Goal: Obtain resource: Download file/media

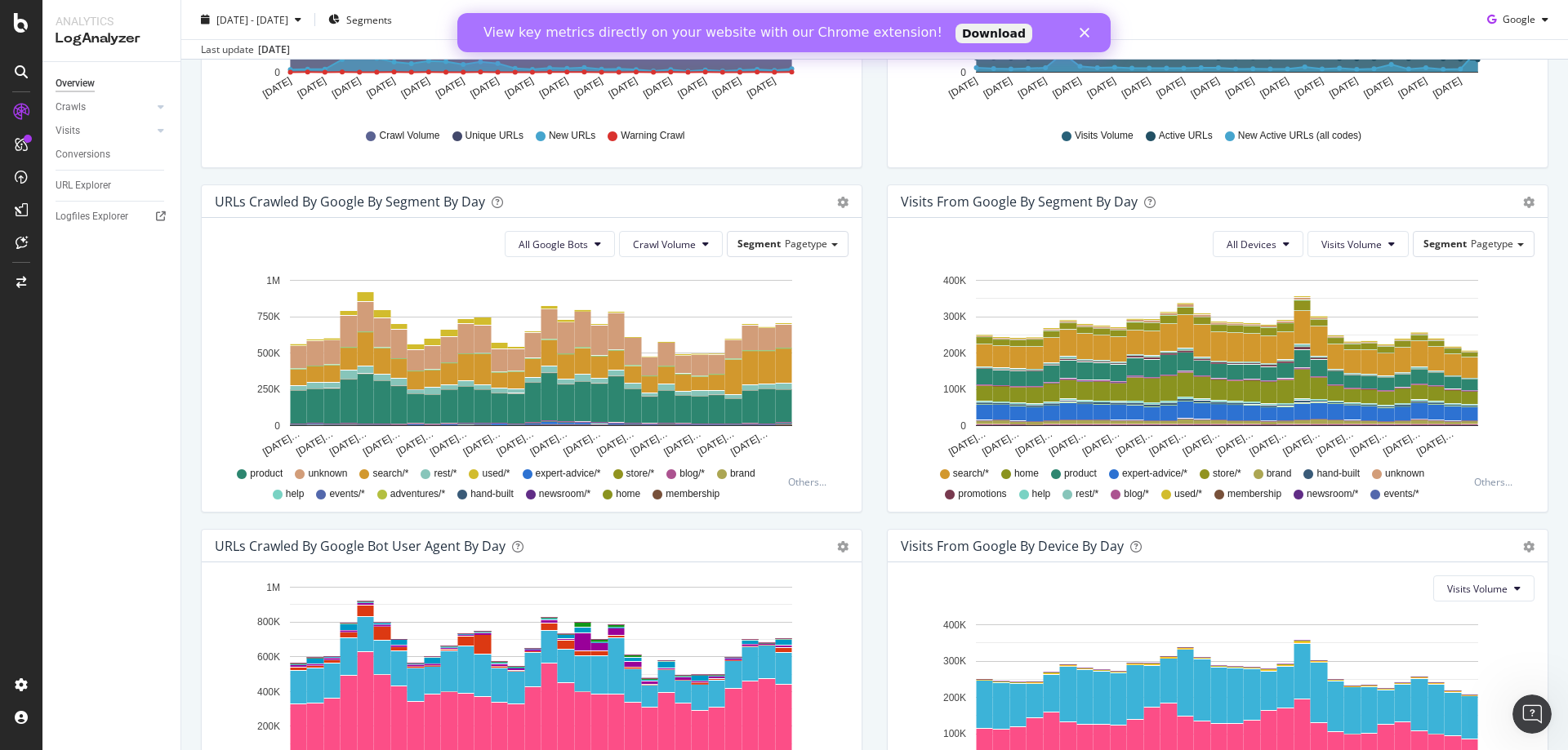
scroll to position [284, 0]
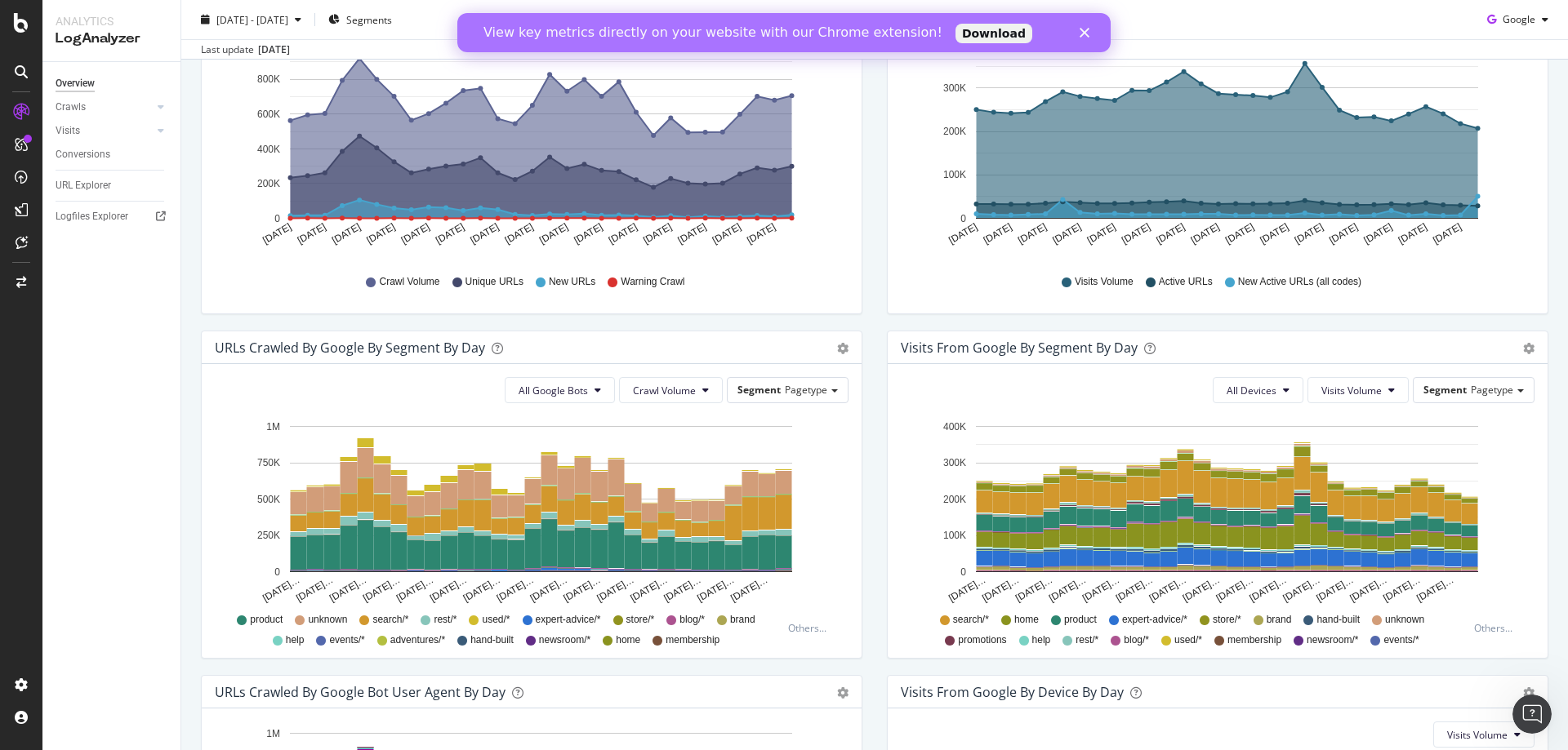
click at [858, 431] on div "URLs Crawled by Google By Segment By Day Timeline (by Value) Table All Google B…" at bounding box center [532, 502] width 686 height 344
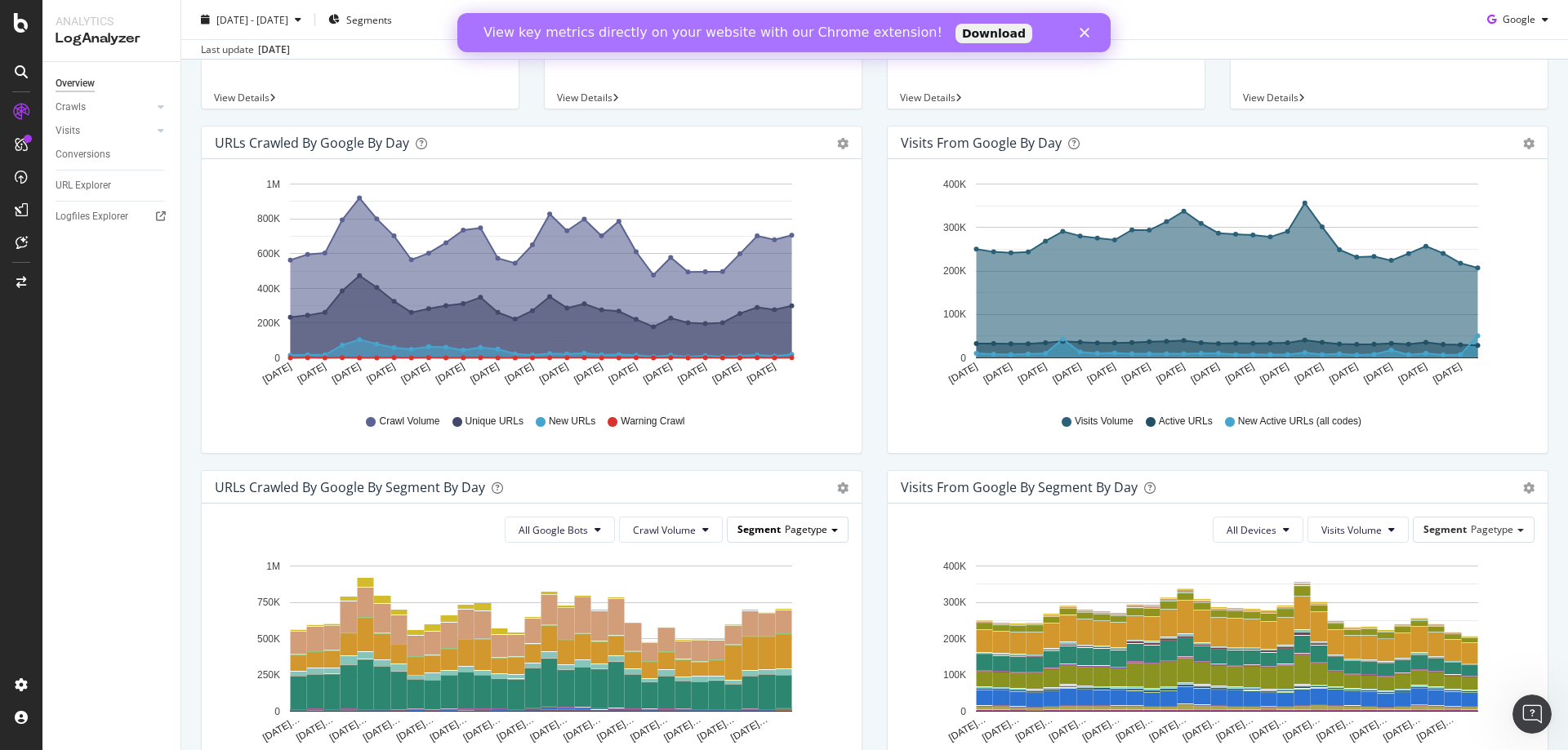
scroll to position [0, 0]
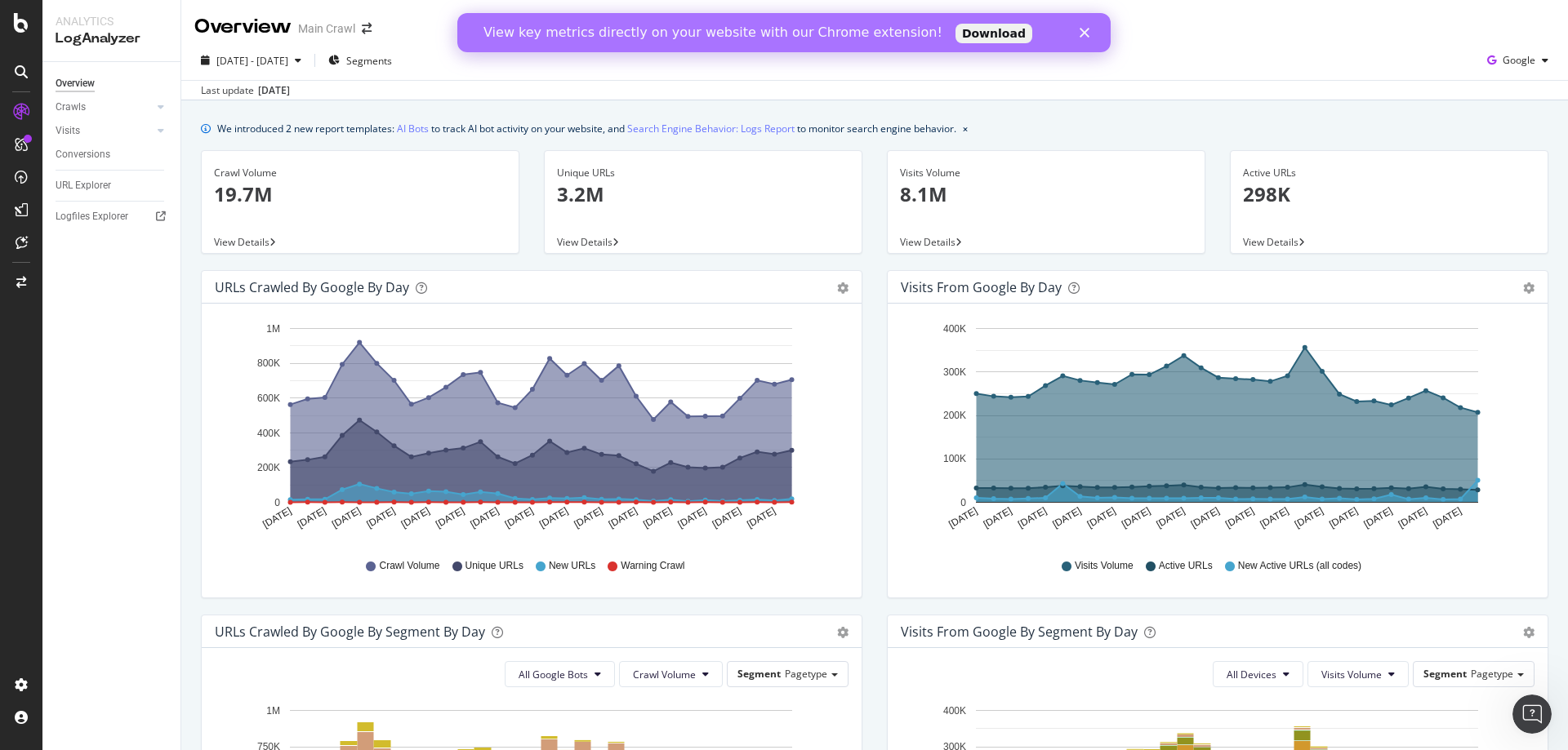
click at [956, 28] on link "Download" at bounding box center [994, 34] width 77 height 20
click at [1088, 30] on polygon "Close" at bounding box center [1085, 33] width 10 height 10
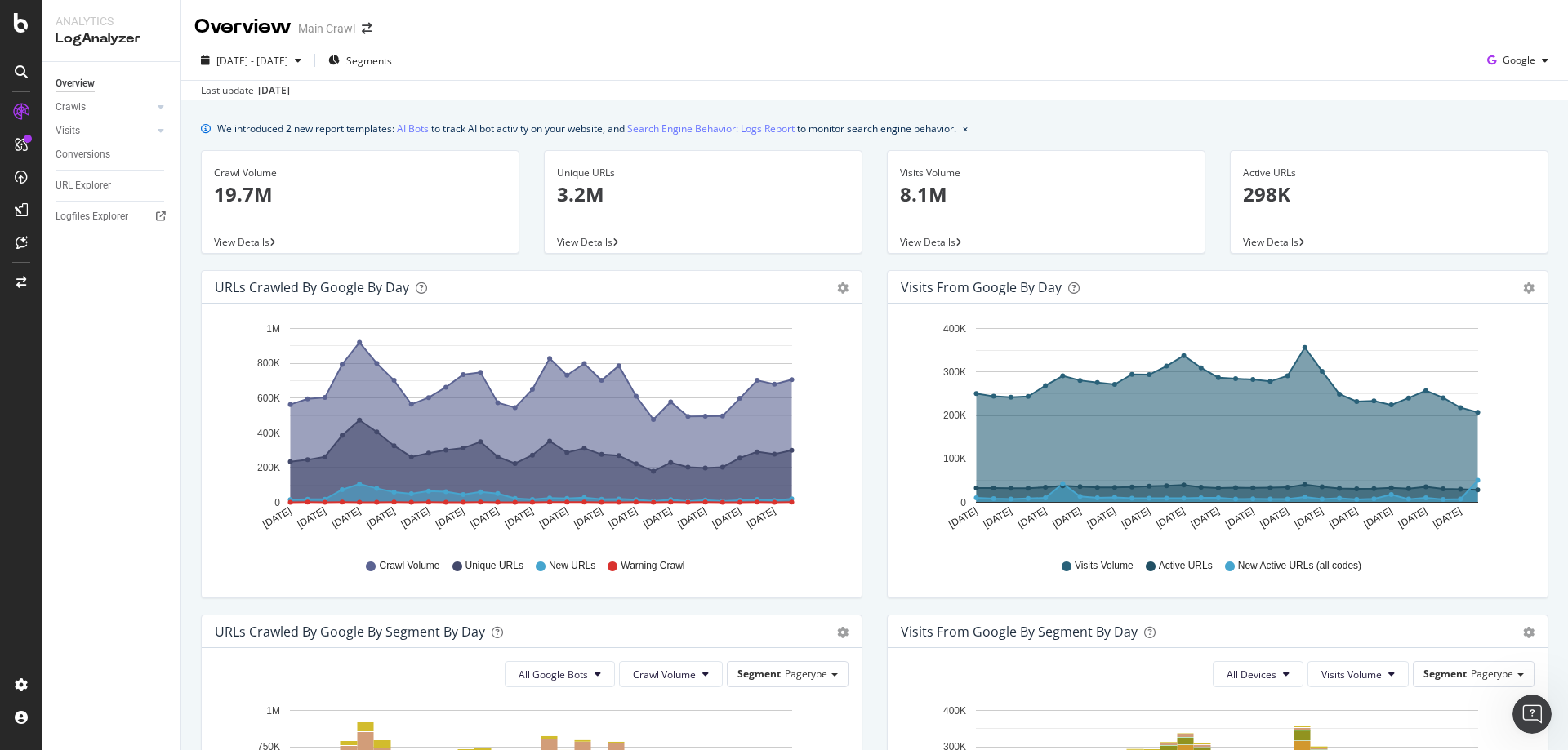
click at [859, 181] on div "Unique URLs 3.2M View Details" at bounding box center [703, 209] width 343 height 120
